Goal: Information Seeking & Learning: Find specific fact

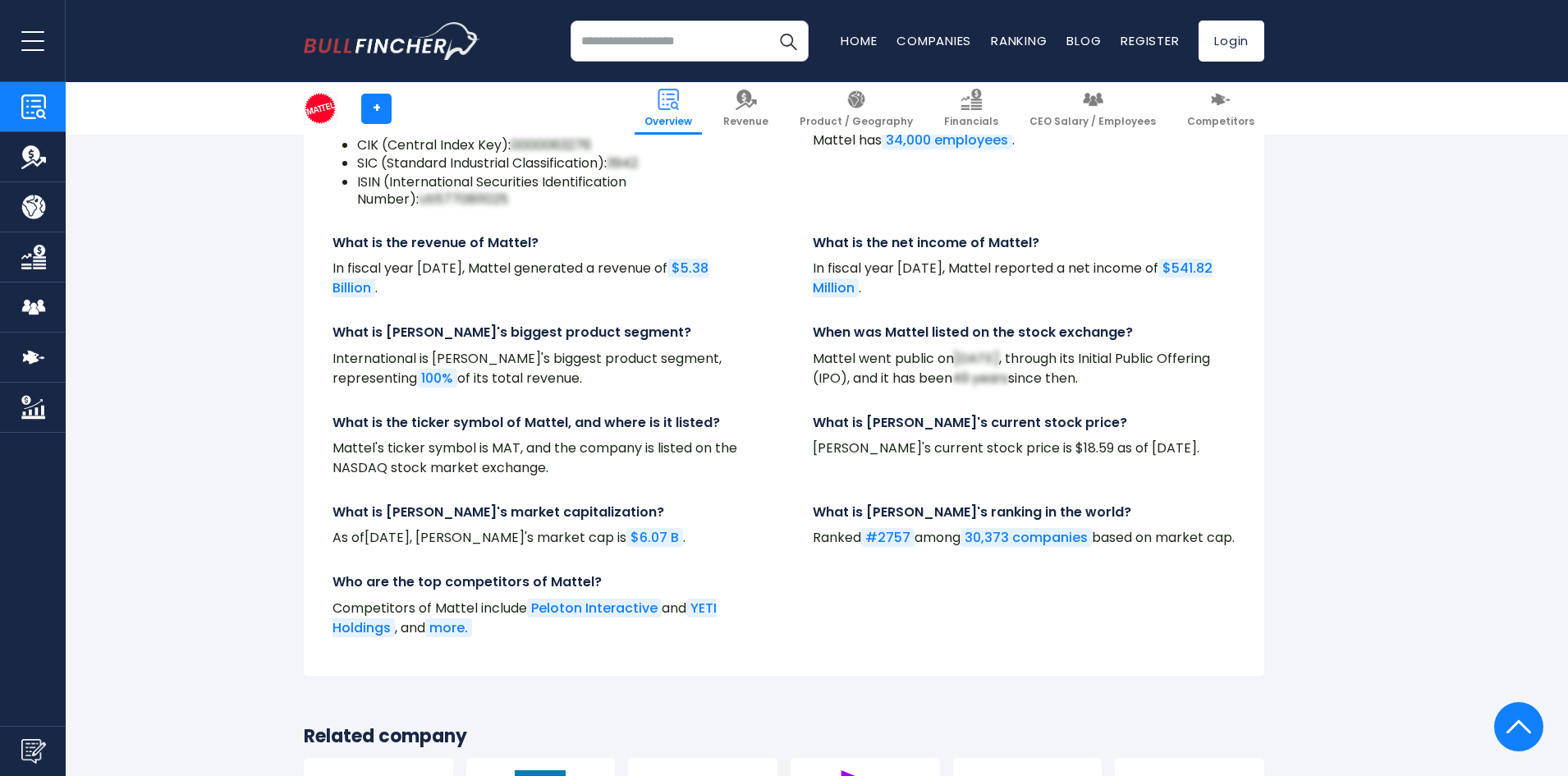
scroll to position [5582, 0]
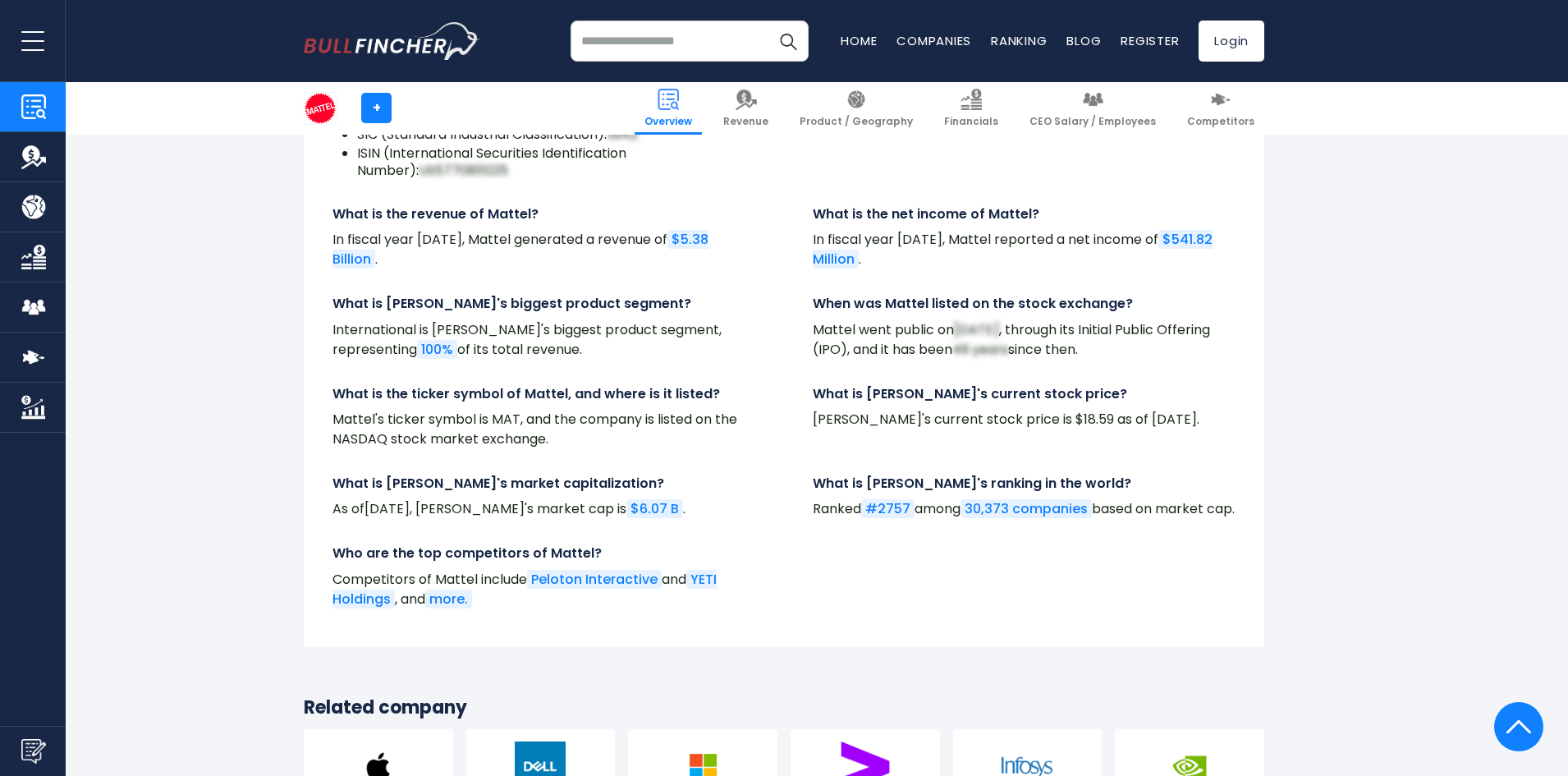
click at [1015, 499] on link "30,373 companies" at bounding box center [1027, 508] width 132 height 19
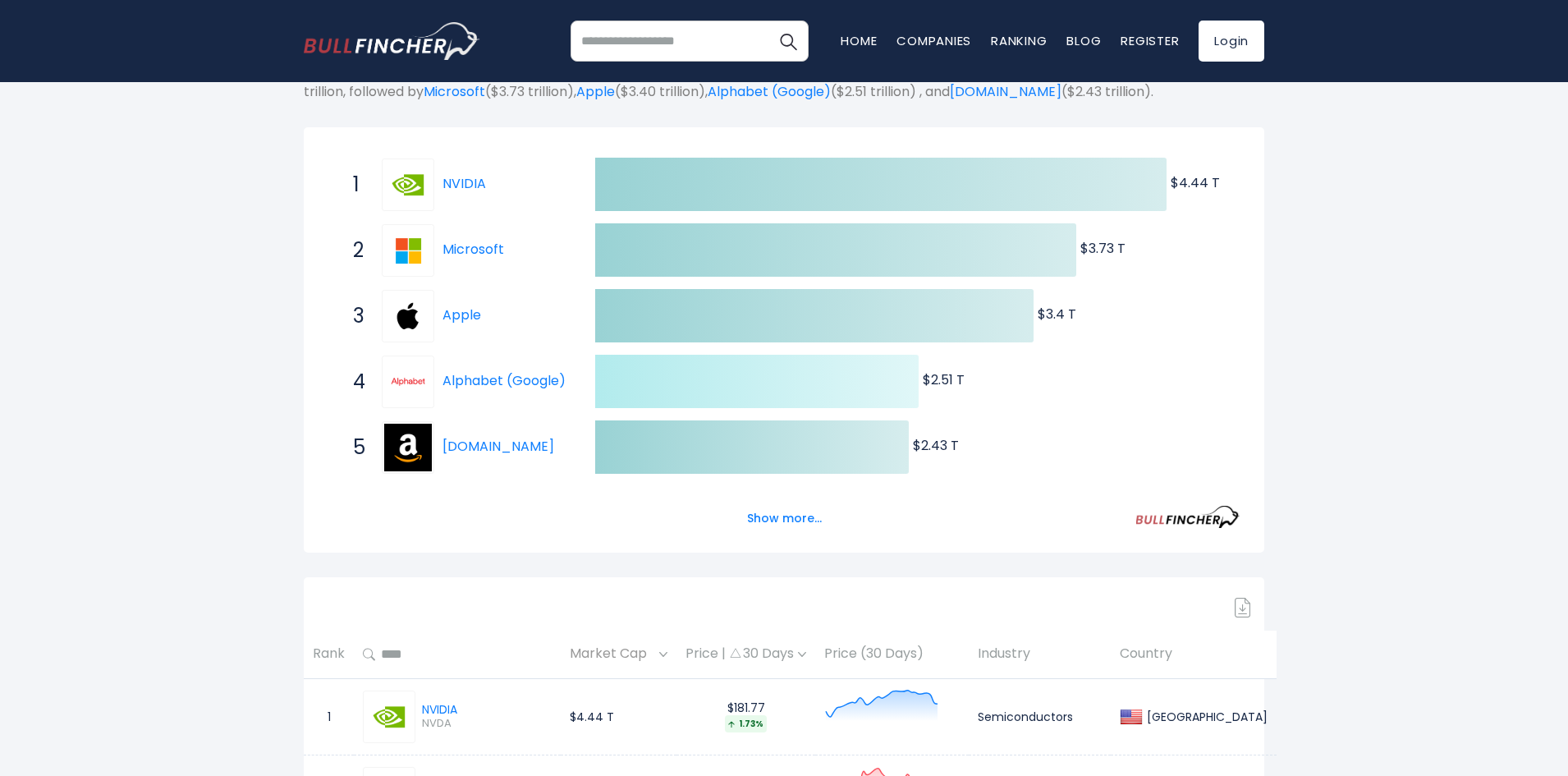
scroll to position [246, 0]
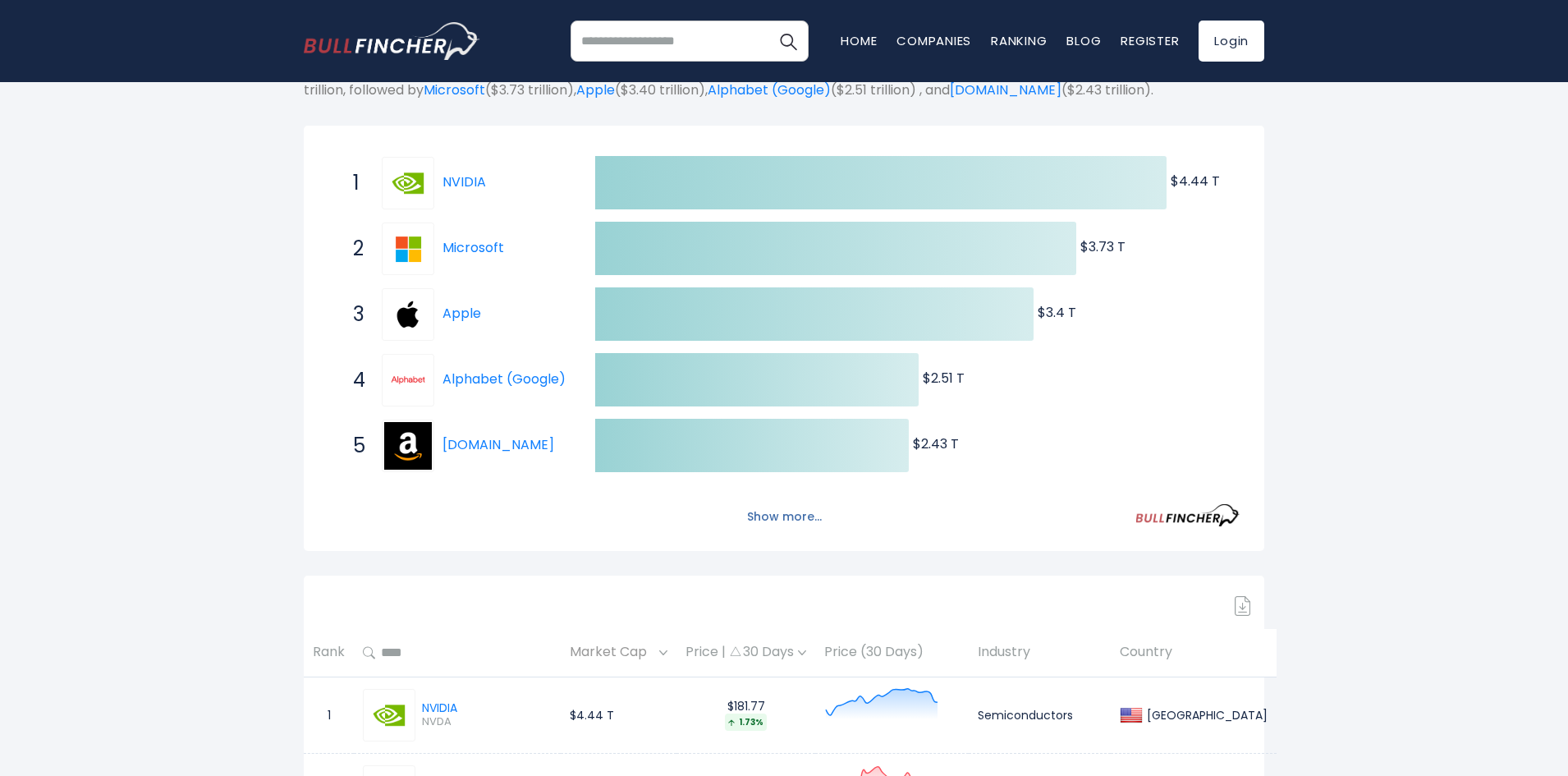
click at [803, 524] on button "Show more..." at bounding box center [784, 517] width 94 height 27
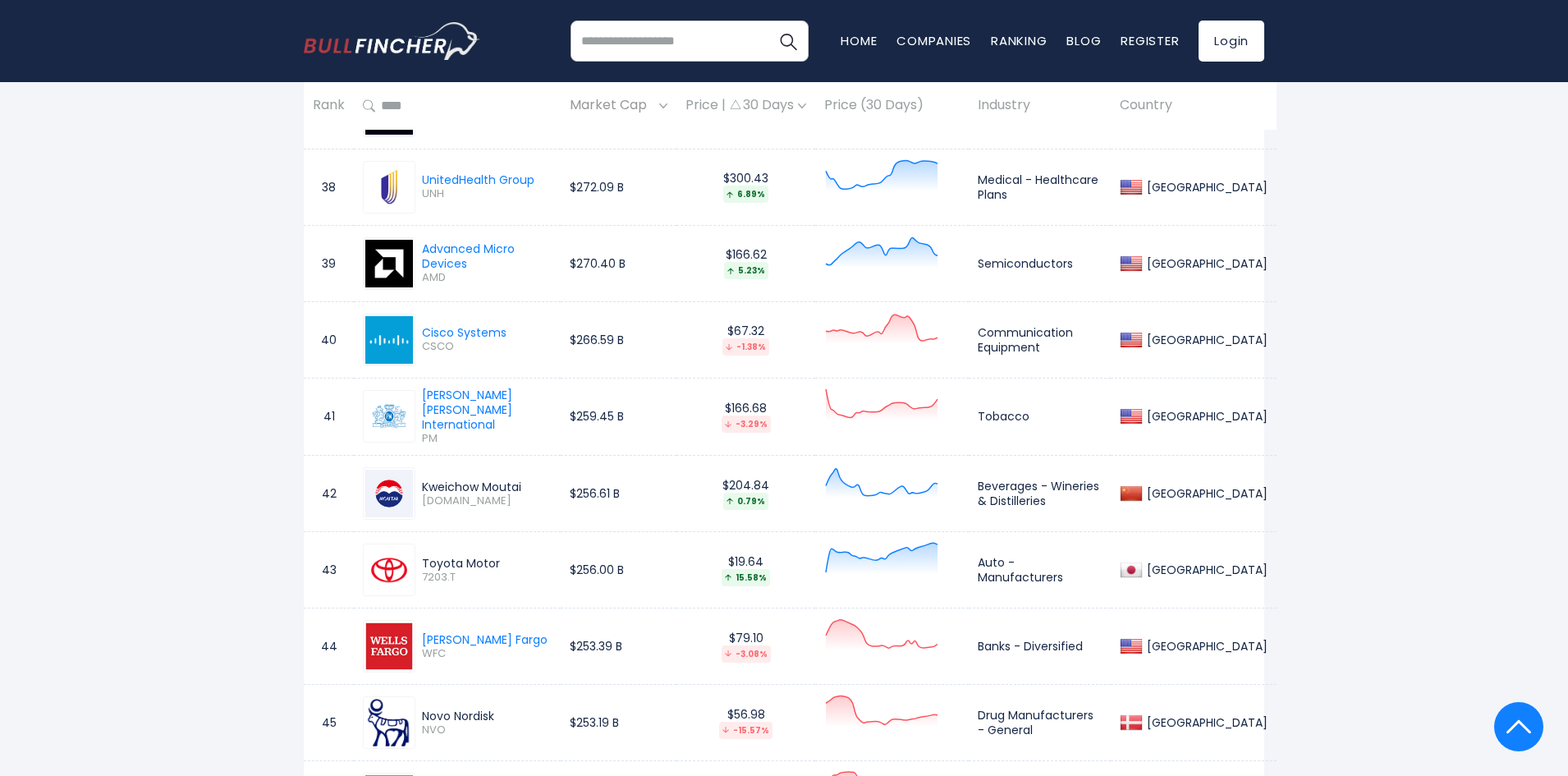
scroll to position [3940, 0]
drag, startPoint x: 536, startPoint y: 474, endPoint x: 415, endPoint y: 473, distance: 121.0
click at [415, 473] on div "Kweichow Moutai [DOMAIN_NAME]" at bounding box center [457, 491] width 189 height 52
copy div "Kweichow Moutai"
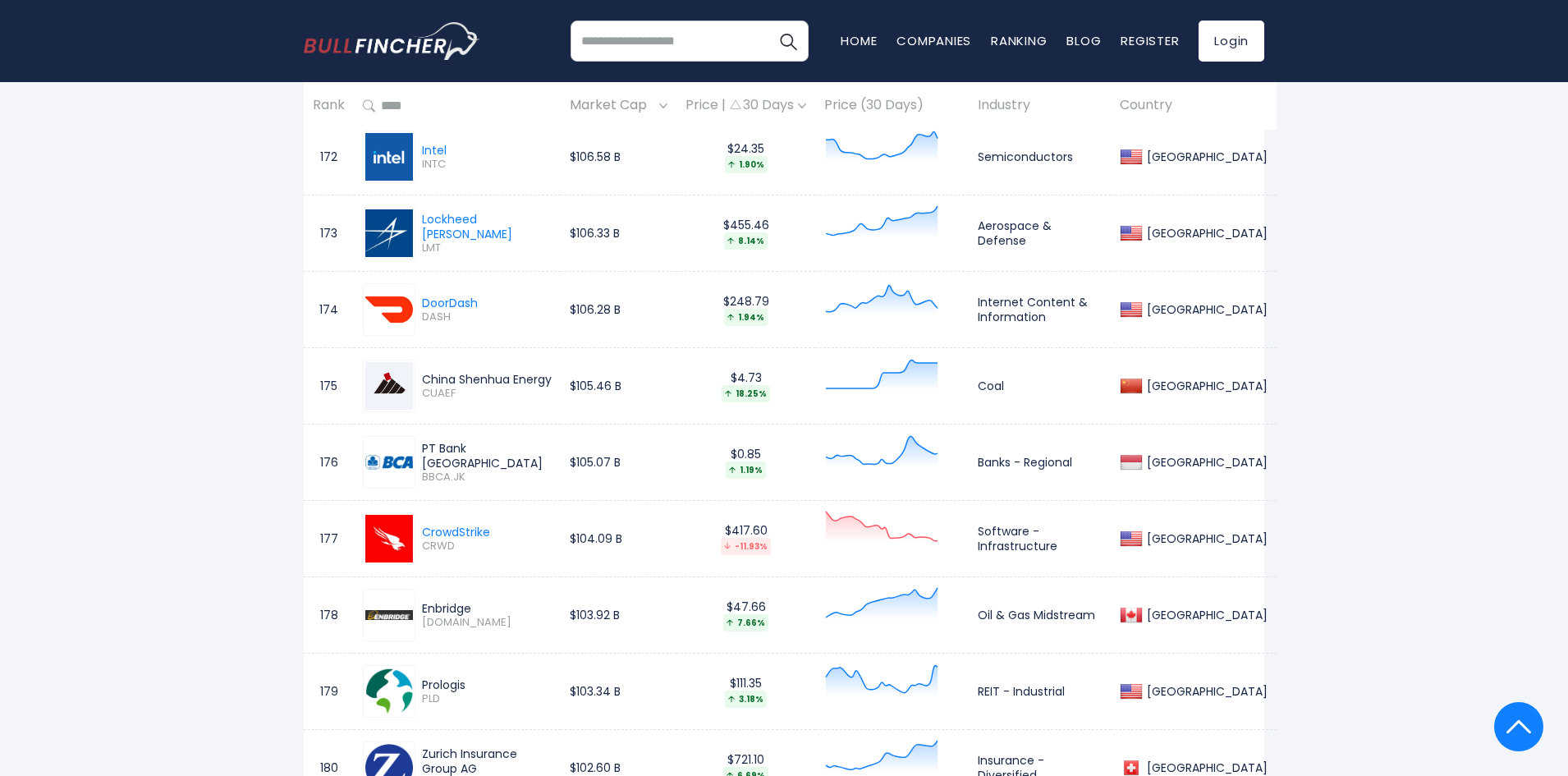
scroll to position [14201, 0]
